Goal: Task Accomplishment & Management: Use online tool/utility

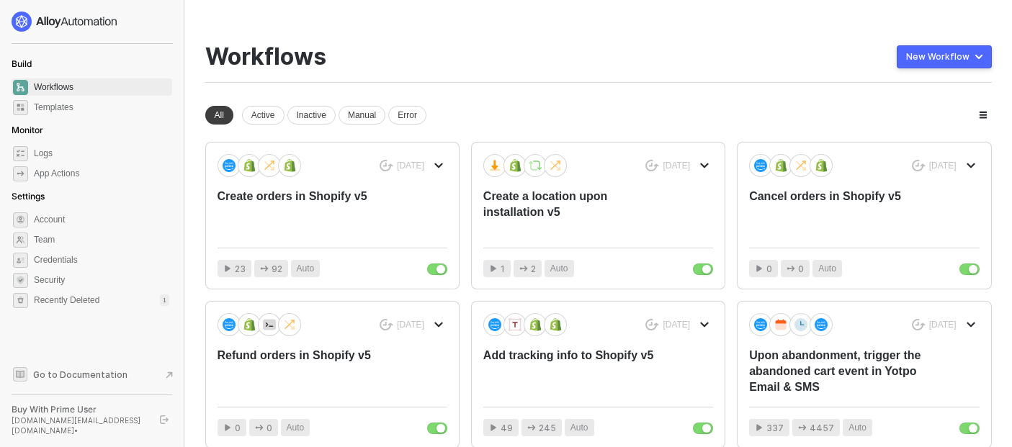
click at [561, 66] on div "Workflows New Workflow" at bounding box center [598, 63] width 787 height 40
click at [531, 68] on div "Workflows New Workflow" at bounding box center [598, 63] width 787 height 40
click at [512, 69] on div "Workflows New Workflow" at bounding box center [598, 63] width 787 height 40
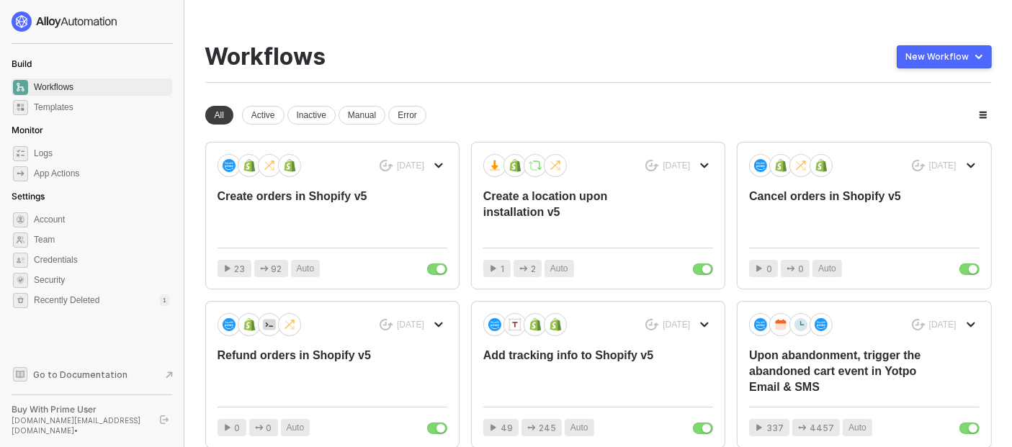
click at [512, 69] on div "Workflows New Workflow" at bounding box center [598, 63] width 787 height 40
click at [512, 63] on div "Workflows New Workflow" at bounding box center [598, 63] width 787 height 40
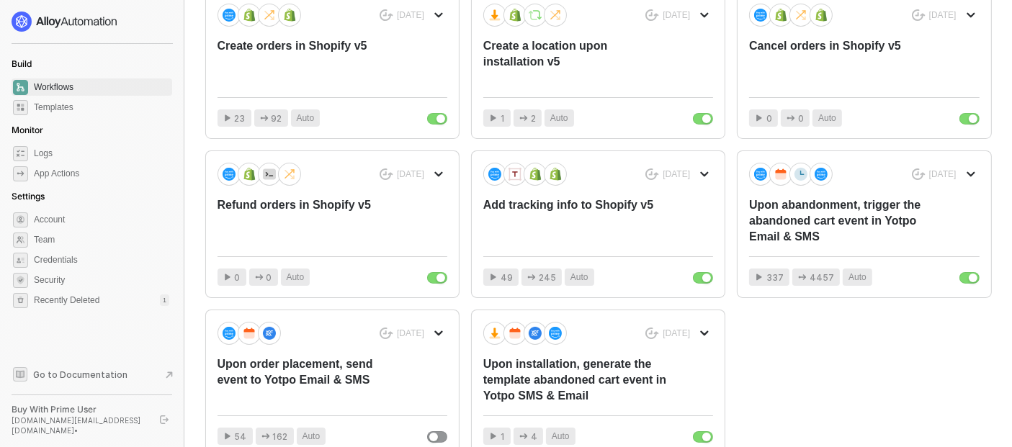
scroll to position [76, 0]
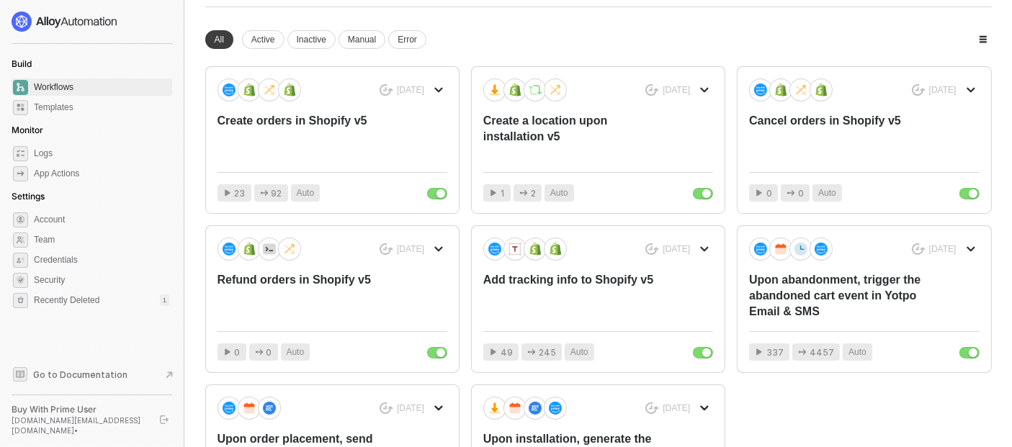
click at [509, 216] on div "[DATE] Create orders in Shopify v5 23 92 Auto [DATE] Create a location upon ins…" at bounding box center [598, 299] width 787 height 466
click at [509, 217] on div "[DATE] Create orders in Shopify v5 23 92 Auto [DATE] Create a location upon ins…" at bounding box center [598, 299] width 787 height 466
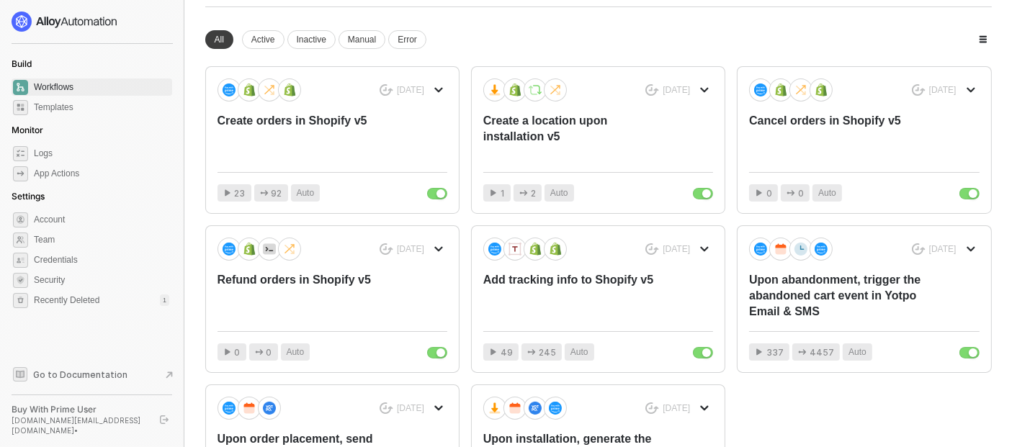
click at [509, 217] on div "[DATE] Create orders in Shopify v5 23 92 Auto [DATE] Create a location upon ins…" at bounding box center [598, 299] width 787 height 466
click at [584, 320] on div "[DATE] Add tracking info to Shopify v5 49 245 Auto" at bounding box center [598, 299] width 253 height 146
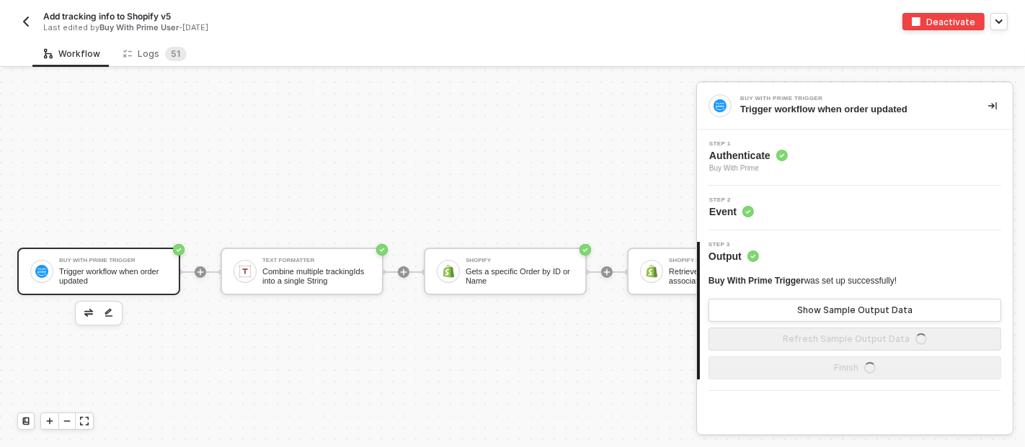
scroll to position [39, 0]
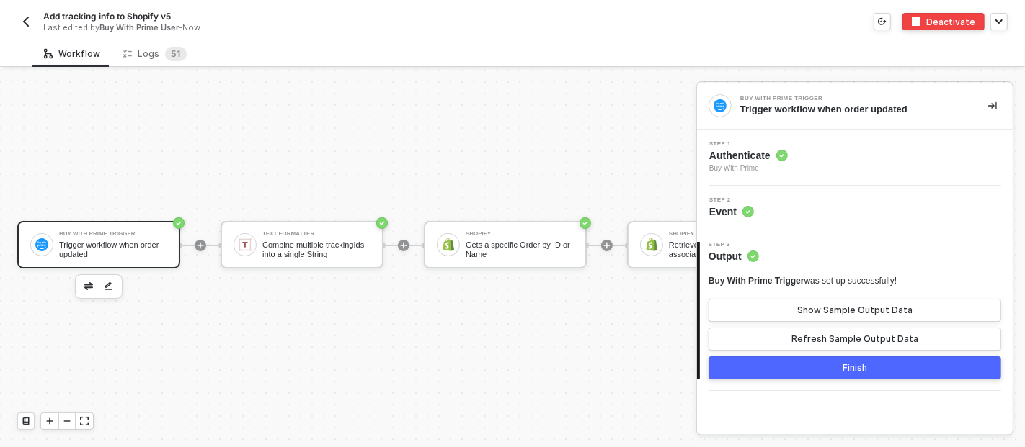
click at [97, 112] on div "Buy With Prime Trigger Trigger workflow when order updated Text Formatter Combi…" at bounding box center [703, 245] width 1407 height 404
click at [994, 106] on icon "icon-collapse-right" at bounding box center [992, 106] width 9 height 9
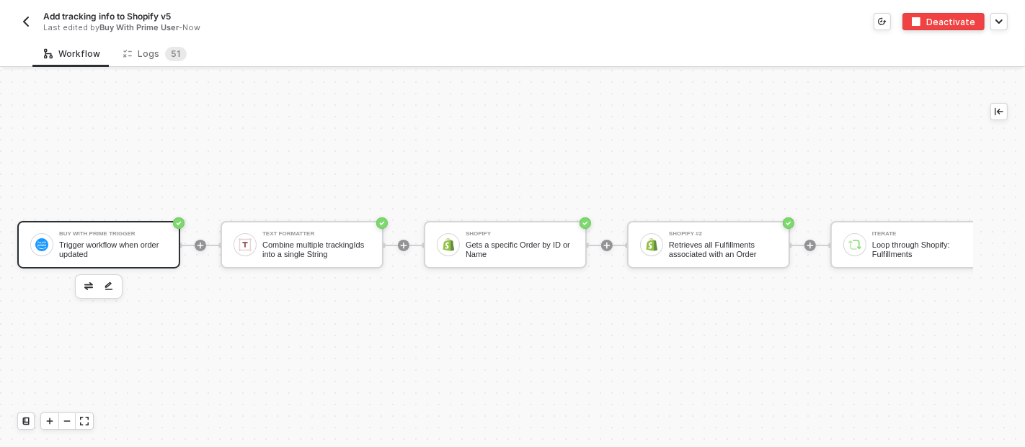
click at [20, 17] on img "button" at bounding box center [26, 22] width 12 height 12
